Goal: Task Accomplishment & Management: Manage account settings

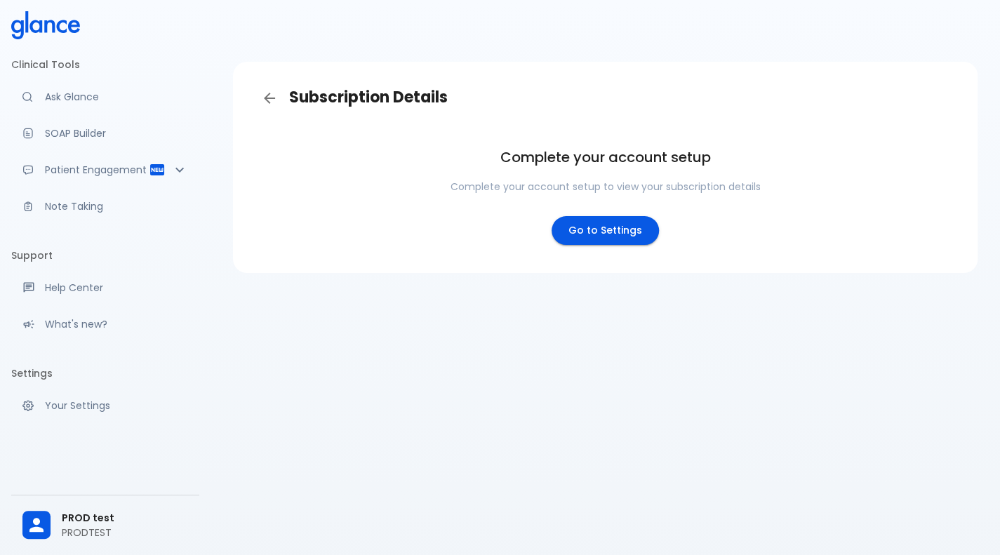
click at [500, 528] on div "Subscription Details Complete your account setup Complete your account setup to…" at bounding box center [606, 294] width 790 height 589
click at [526, 496] on div "Subscription Details Complete your account setup Complete your account setup to…" at bounding box center [606, 294] width 790 height 589
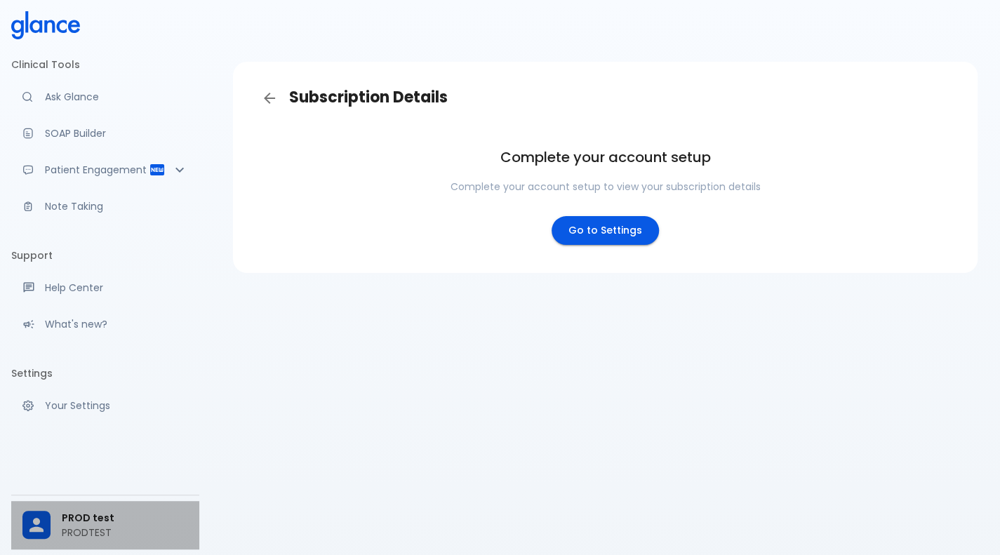
click at [114, 512] on span "PROD test" at bounding box center [125, 518] width 126 height 15
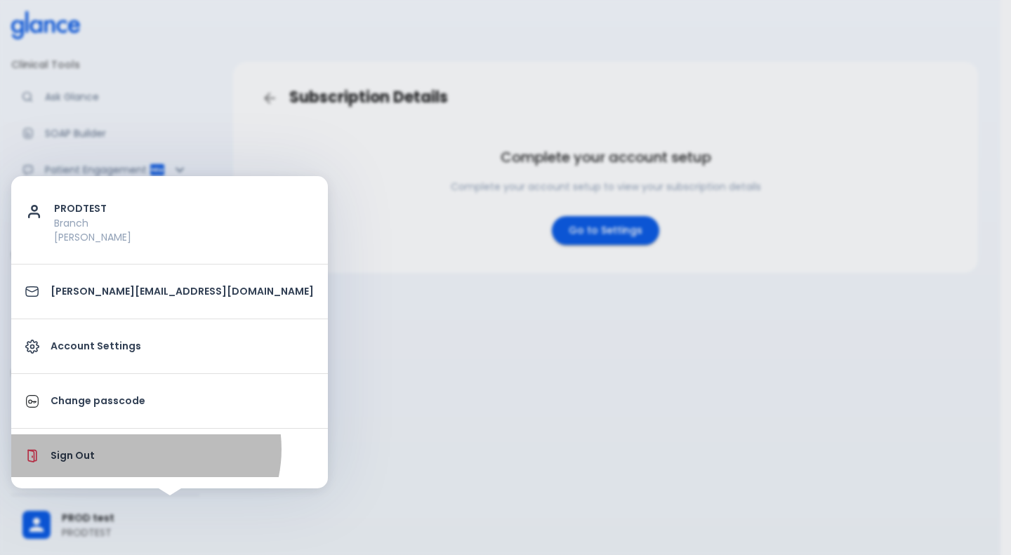
click at [145, 449] on p "Sign Out" at bounding box center [182, 456] width 263 height 15
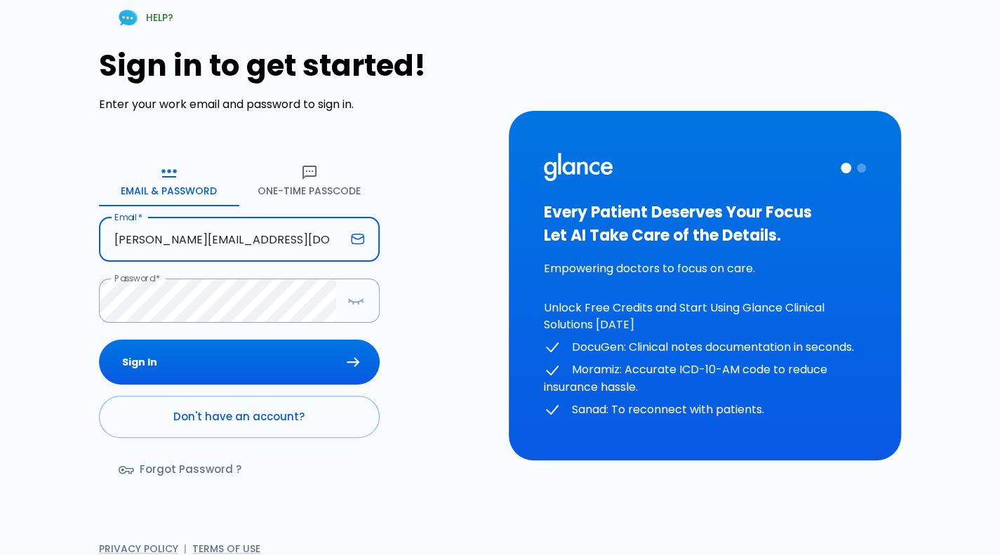
click at [257, 243] on input "deepashree+1709prod@glance.care" at bounding box center [222, 240] width 246 height 44
type input "deepashree+17091prod@glance.care"
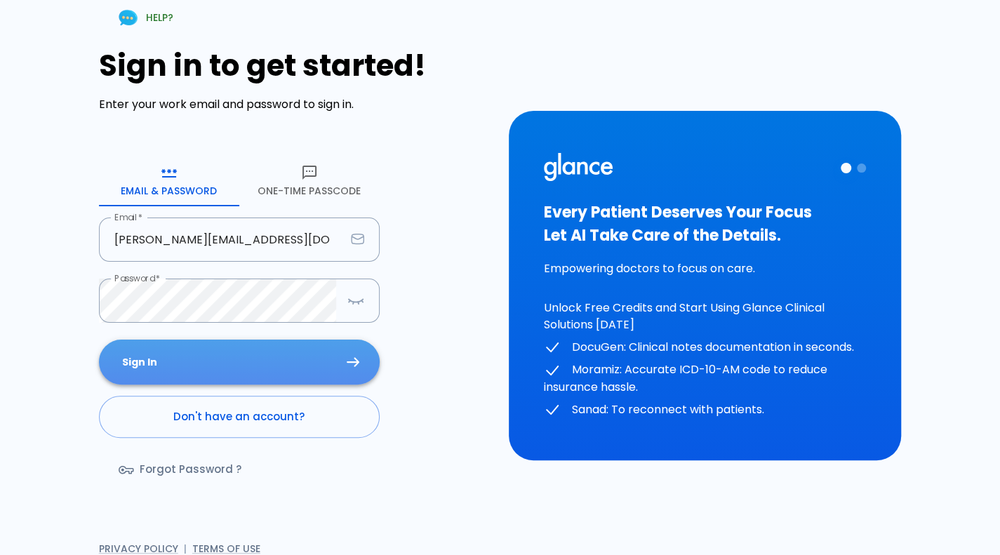
click at [288, 342] on button "Sign In" at bounding box center [239, 363] width 281 height 46
